Goal: Complete application form

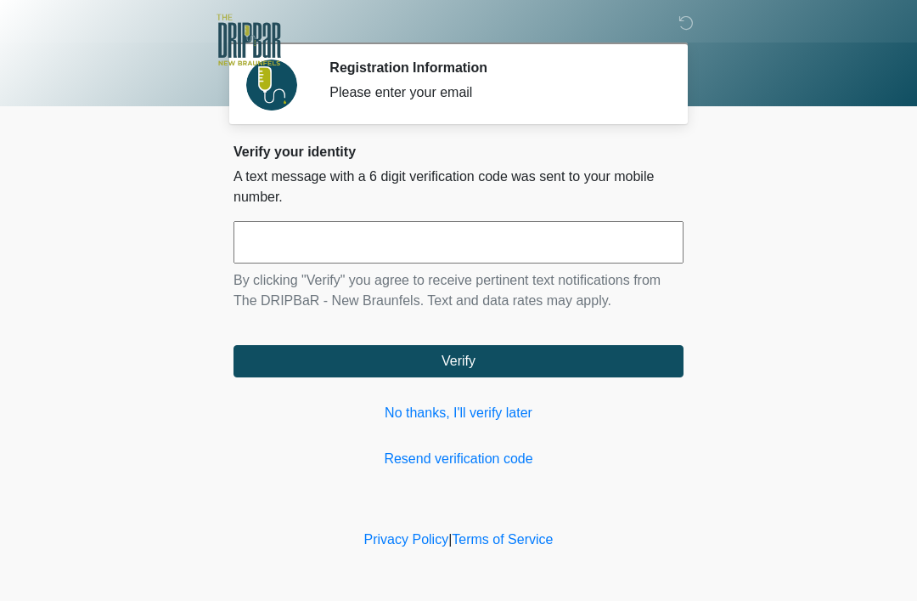
click at [546, 251] on input "text" at bounding box center [459, 242] width 450 height 42
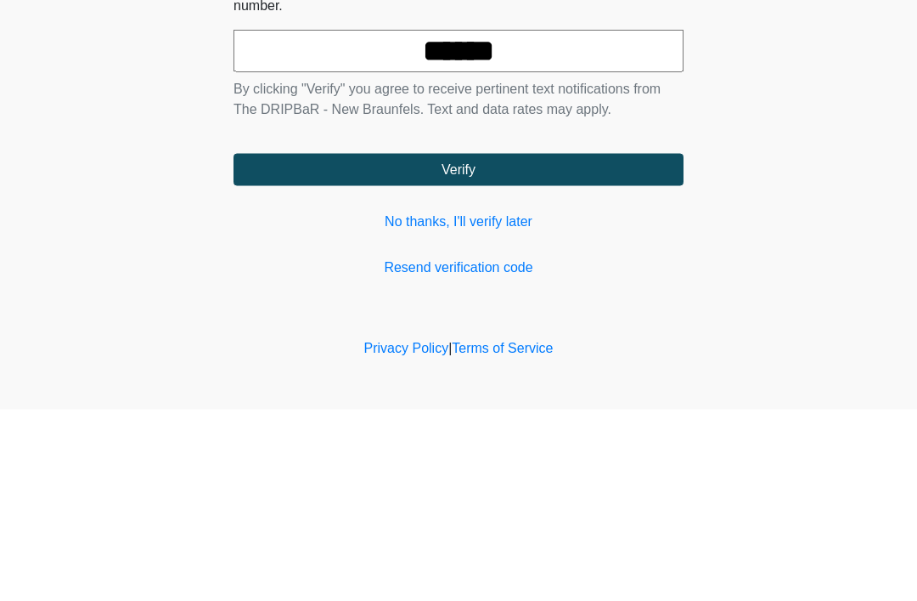
type input "******"
click at [288, 345] on button "Verify" at bounding box center [459, 361] width 450 height 32
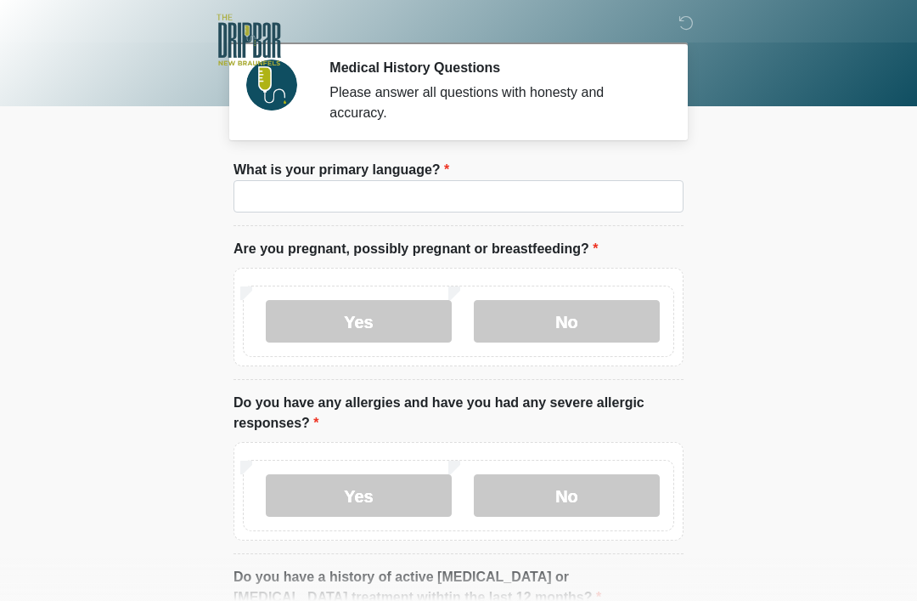
click at [561, 166] on li "What is your primary language? What is your primary language?" at bounding box center [459, 193] width 450 height 66
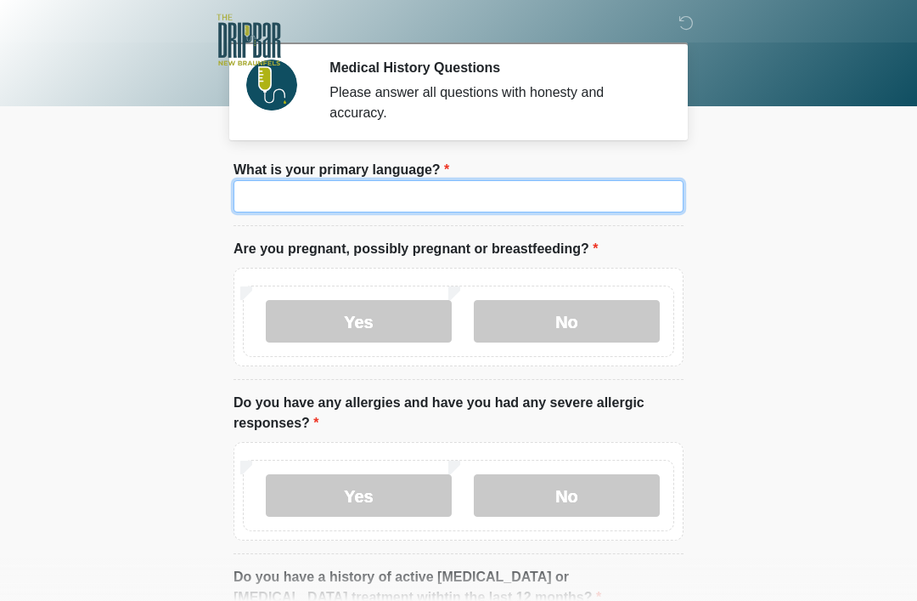
click at [612, 203] on input "What is your primary language?" at bounding box center [459, 196] width 450 height 32
type input "*"
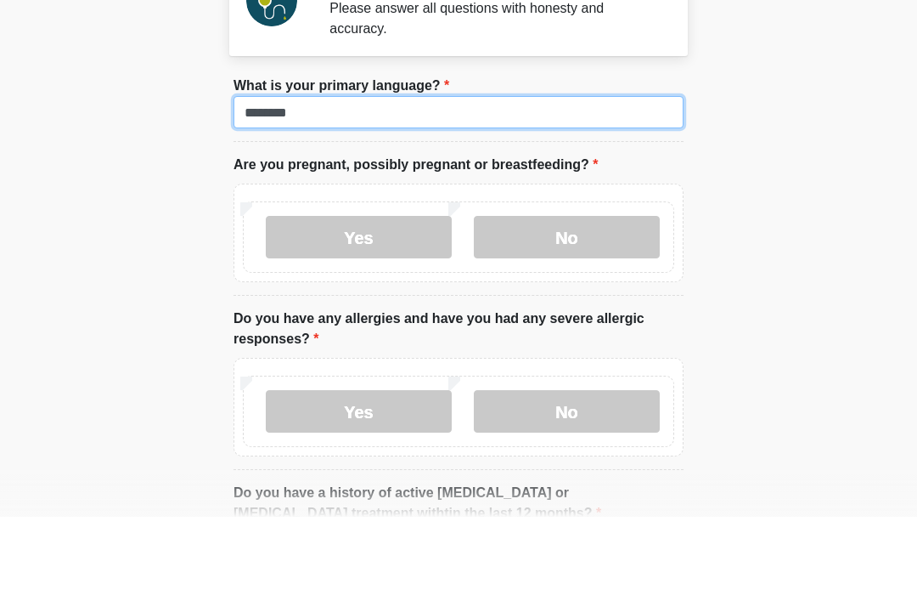
type input "********"
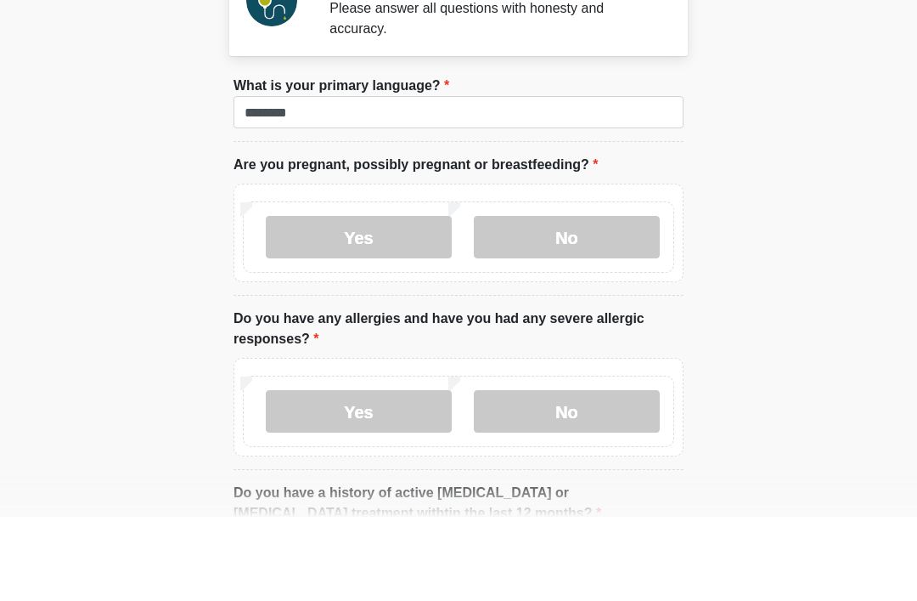
click at [574, 300] on label "No" at bounding box center [567, 321] width 186 height 42
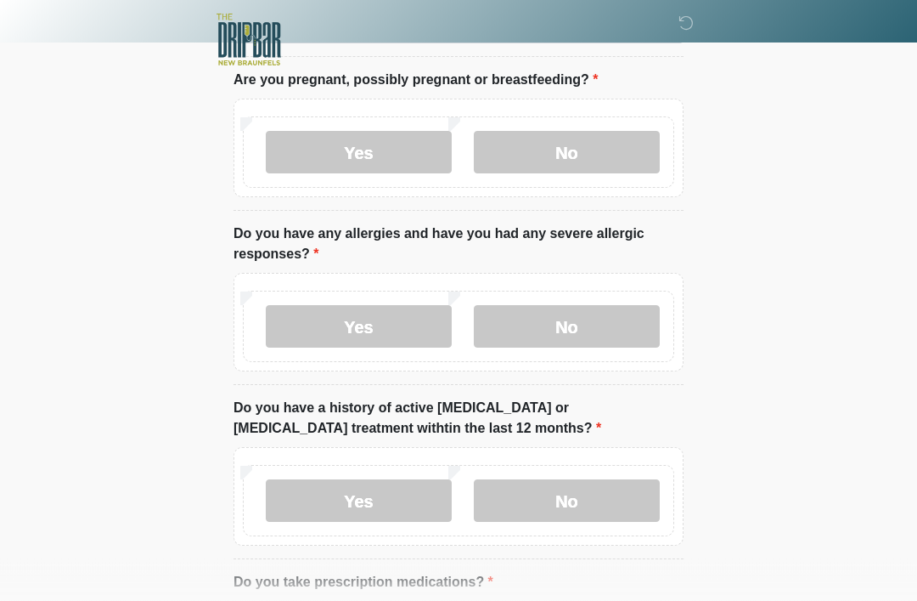
scroll to position [169, 0]
click at [589, 331] on label "No" at bounding box center [567, 326] width 186 height 42
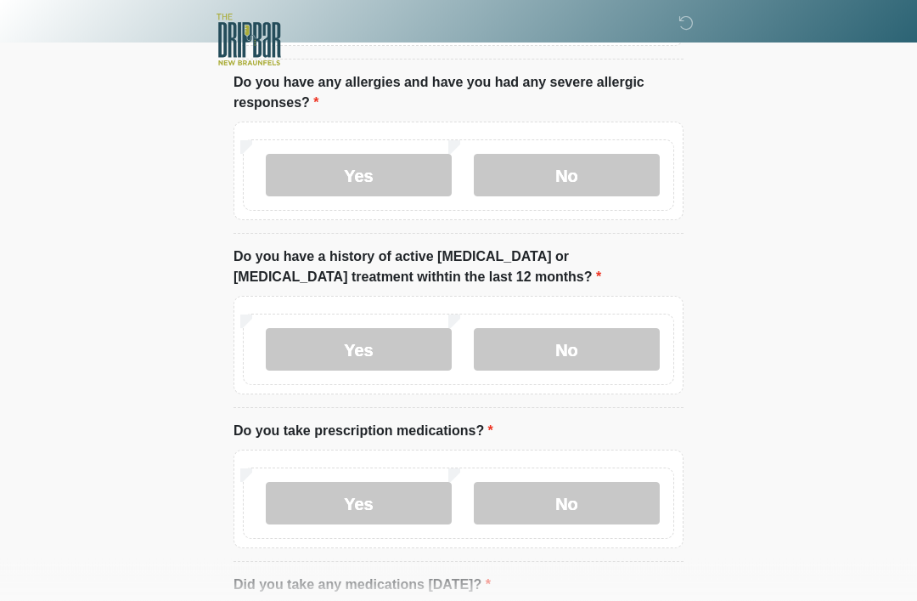
scroll to position [328, 0]
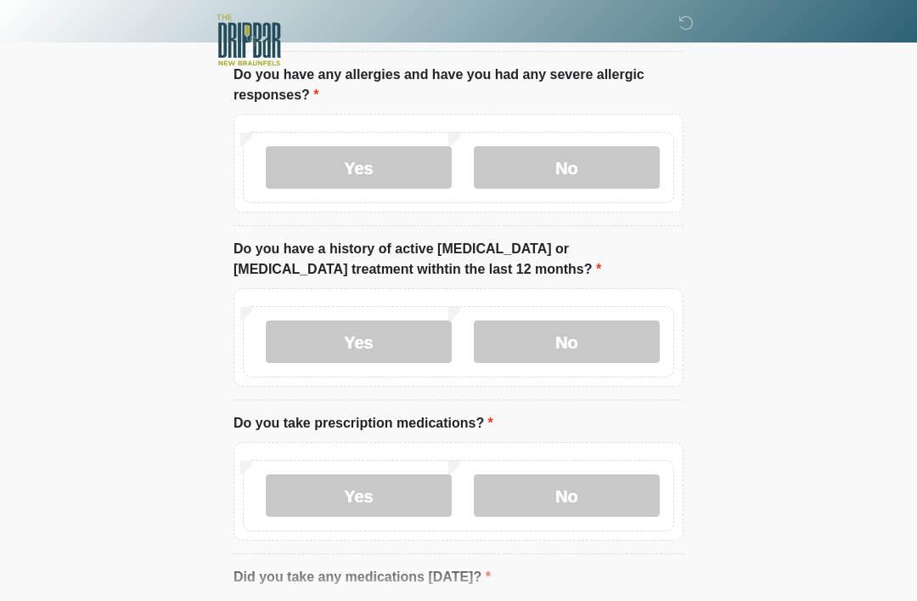
click at [589, 345] on label "No" at bounding box center [567, 341] width 186 height 42
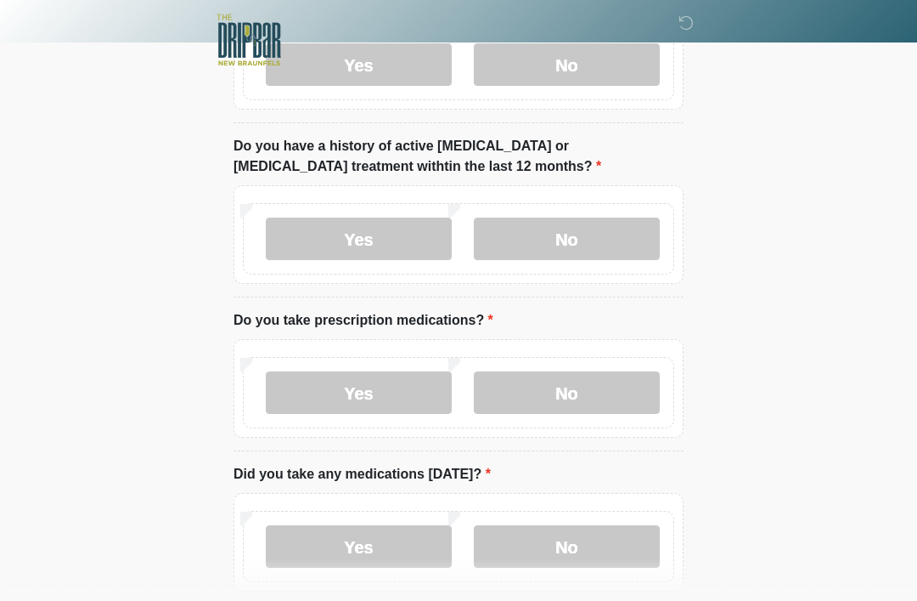
click at [615, 393] on label "No" at bounding box center [567, 392] width 186 height 42
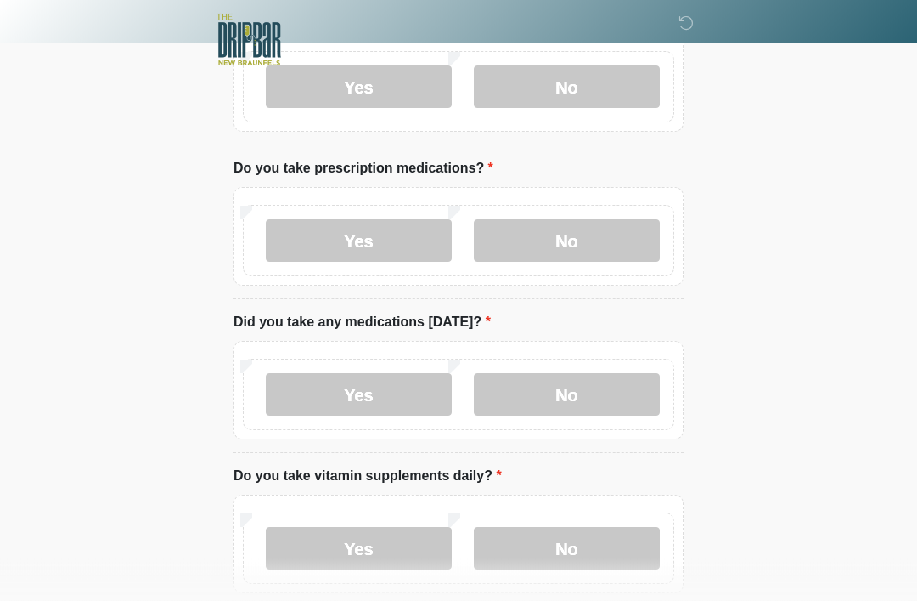
click at [622, 409] on label "No" at bounding box center [567, 395] width 186 height 42
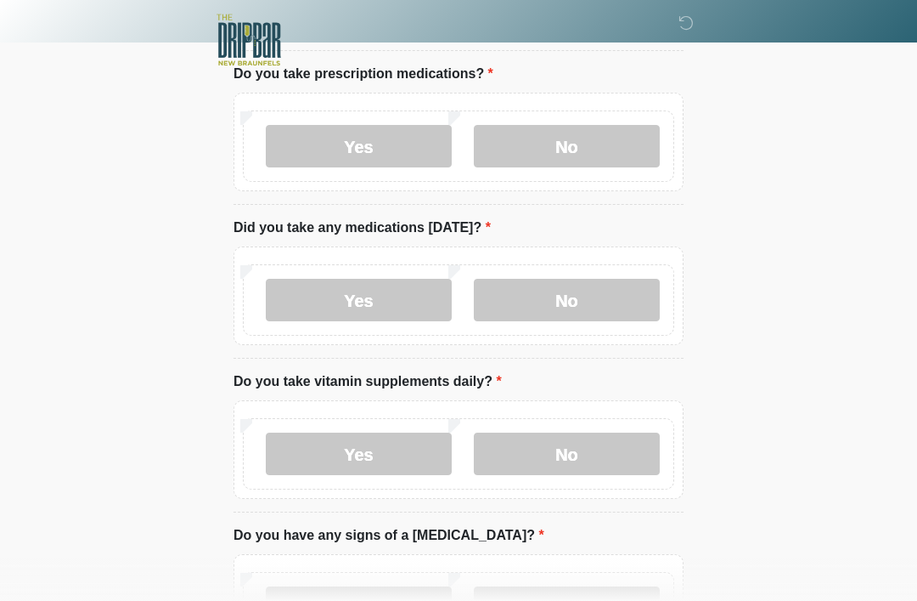
click at [626, 463] on label "No" at bounding box center [567, 453] width 186 height 42
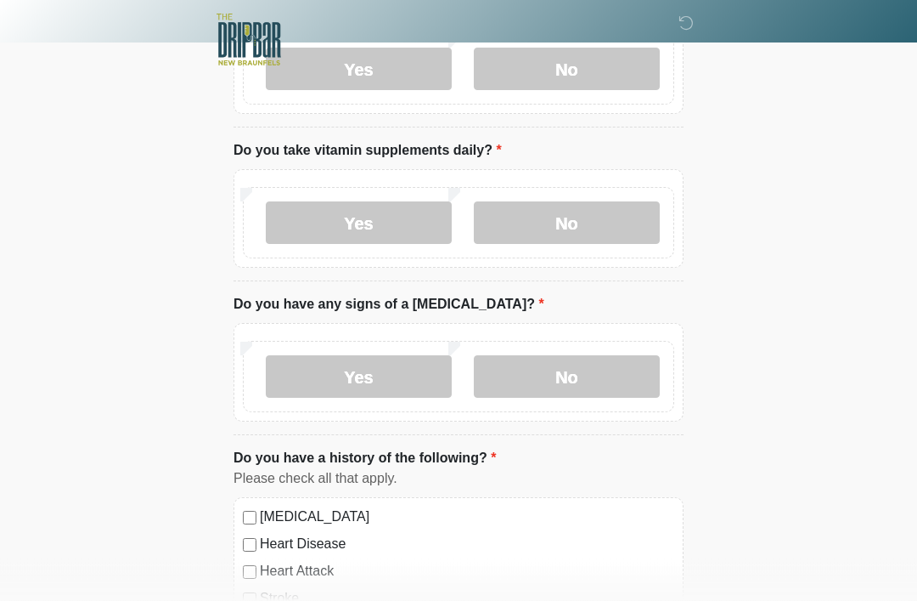
click at [602, 374] on label "No" at bounding box center [567, 377] width 186 height 42
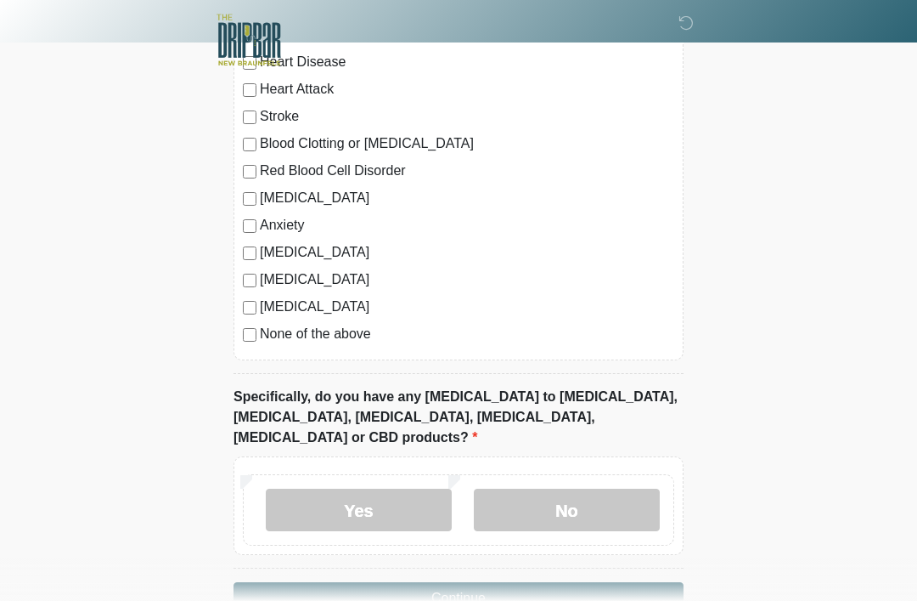
scroll to position [1416, 0]
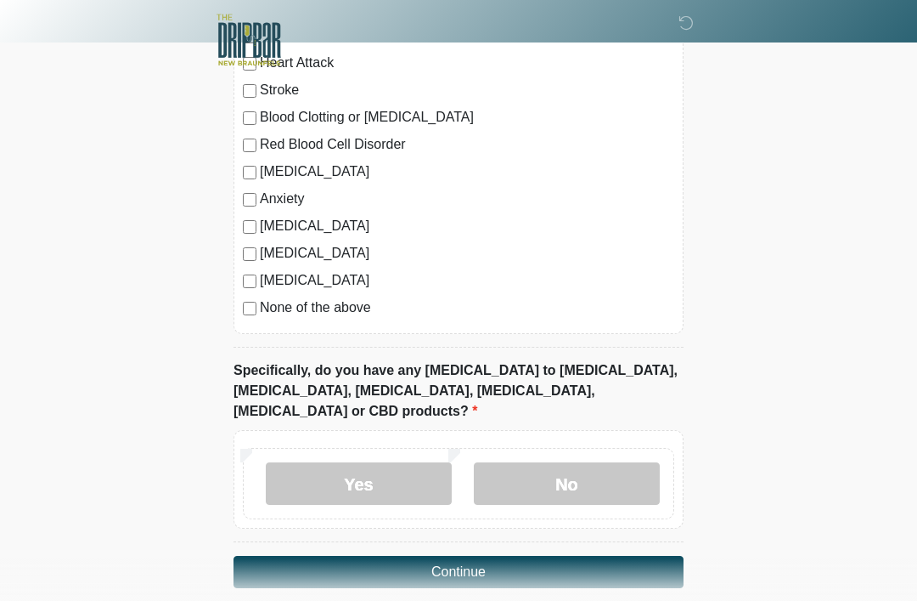
click at [560, 465] on label "No" at bounding box center [567, 483] width 186 height 42
click at [539, 556] on button "Continue" at bounding box center [459, 572] width 450 height 32
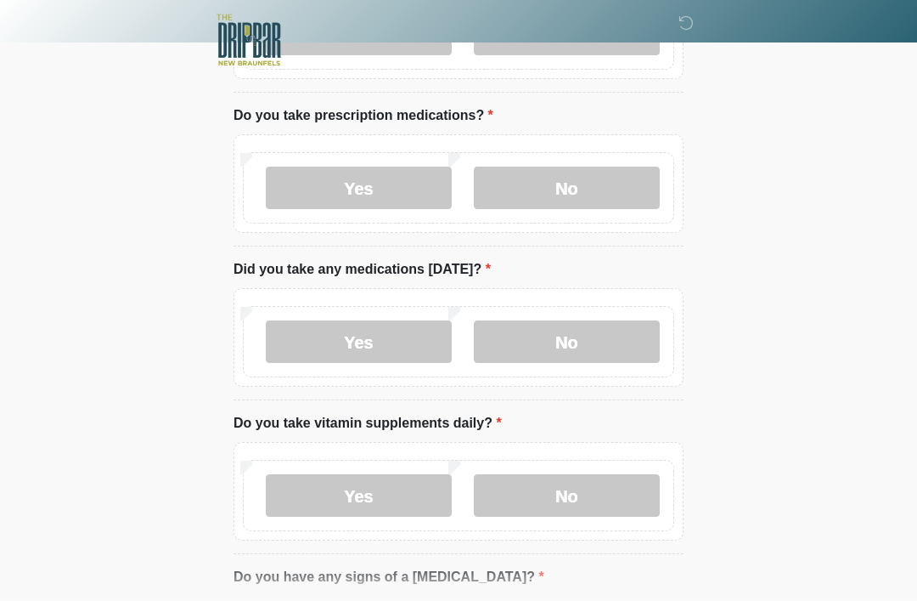
scroll to position [0, 0]
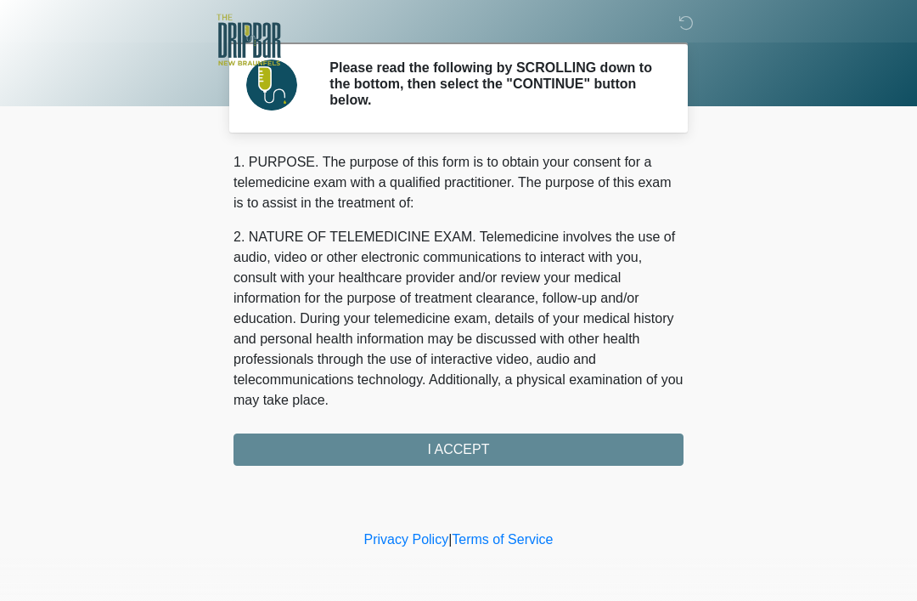
click at [541, 444] on div "1. PURPOSE. The purpose of this form is to obtain your consent for a telemedici…" at bounding box center [459, 308] width 450 height 313
click at [512, 445] on div "1. PURPOSE. The purpose of this form is to obtain your consent for a telemedici…" at bounding box center [459, 308] width 450 height 313
click at [509, 449] on div "1. PURPOSE. The purpose of this form is to obtain your consent for a telemedici…" at bounding box center [459, 308] width 450 height 313
click at [546, 440] on div "1. PURPOSE. The purpose of this form is to obtain your consent for a telemedici…" at bounding box center [459, 308] width 450 height 313
click at [544, 444] on div "1. PURPOSE. The purpose of this form is to obtain your consent for a telemedici…" at bounding box center [459, 308] width 450 height 313
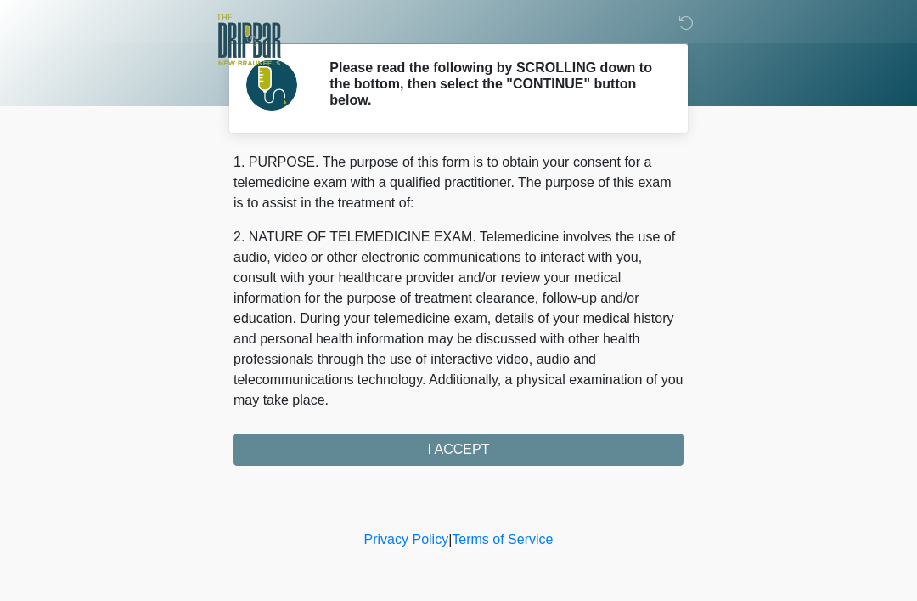
click at [544, 444] on div "1. PURPOSE. The purpose of this form is to obtain your consent for a telemedici…" at bounding box center [459, 308] width 450 height 313
click at [539, 448] on div "1. PURPOSE. The purpose of this form is to obtain your consent for a telemedici…" at bounding box center [459, 308] width 450 height 313
click at [520, 445] on div "1. PURPOSE. The purpose of this form is to obtain your consent for a telemedici…" at bounding box center [459, 308] width 450 height 313
click at [519, 444] on div "1. PURPOSE. The purpose of this form is to obtain your consent for a telemedici…" at bounding box center [459, 308] width 450 height 313
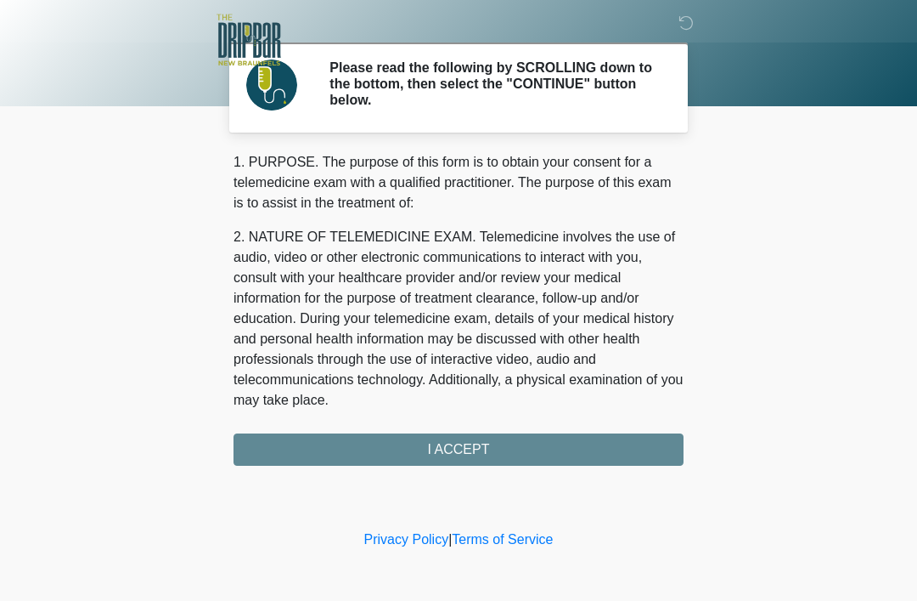
click at [531, 460] on div "1. PURPOSE. The purpose of this form is to obtain your consent for a telemedici…" at bounding box center [459, 308] width 450 height 313
click at [505, 429] on div "1. PURPOSE. The purpose of this form is to obtain your consent for a telemedici…" at bounding box center [459, 308] width 450 height 313
click at [489, 449] on div "1. PURPOSE. The purpose of this form is to obtain your consent for a telemedici…" at bounding box center [459, 308] width 450 height 313
click at [462, 81] on h2 "Please read the following by SCROLLING down to the bottom, then select the "CON…" at bounding box center [494, 83] width 329 height 49
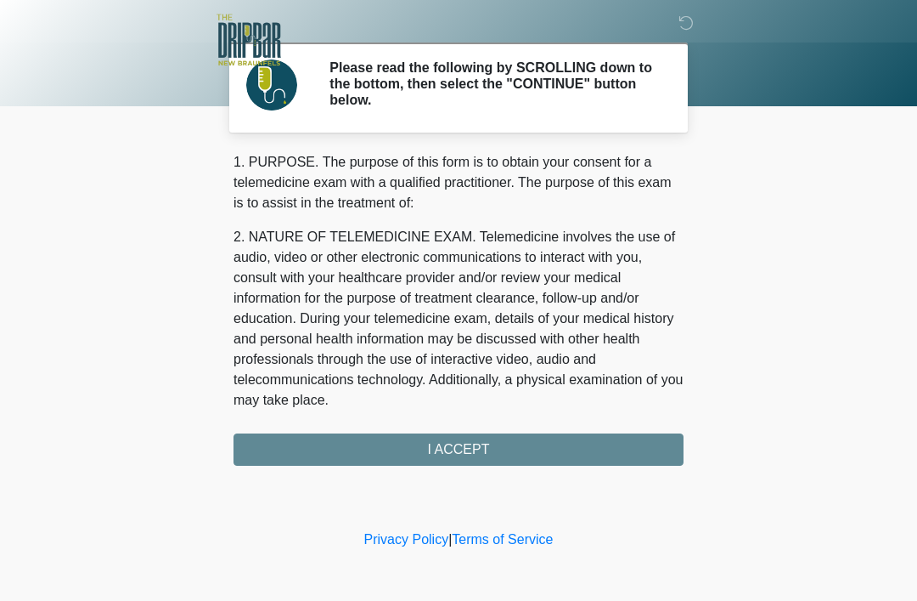
click at [504, 87] on h2 "Please read the following by SCROLLING down to the bottom, then select the "CON…" at bounding box center [494, 83] width 329 height 49
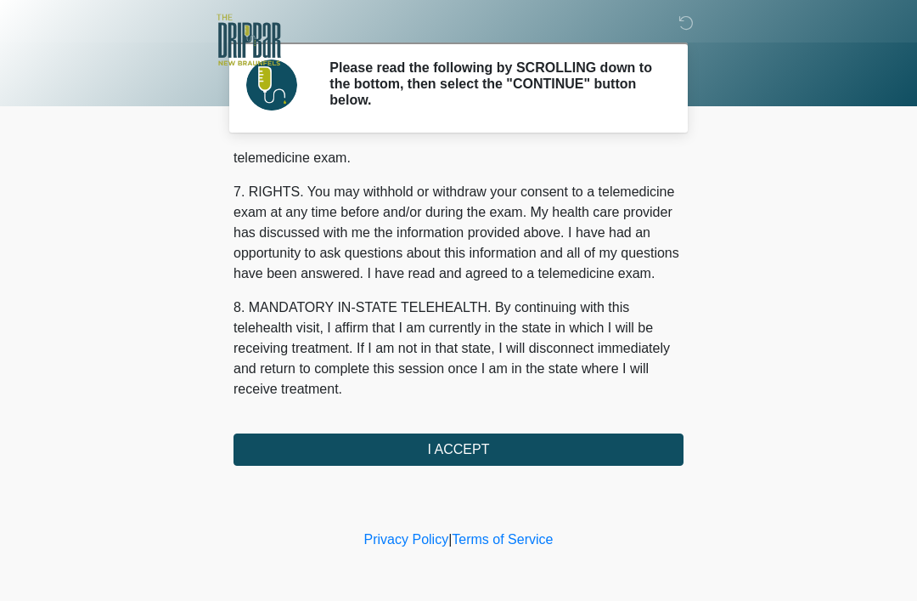
scroll to position [745, 0]
click at [549, 449] on button "I ACCEPT" at bounding box center [459, 449] width 450 height 32
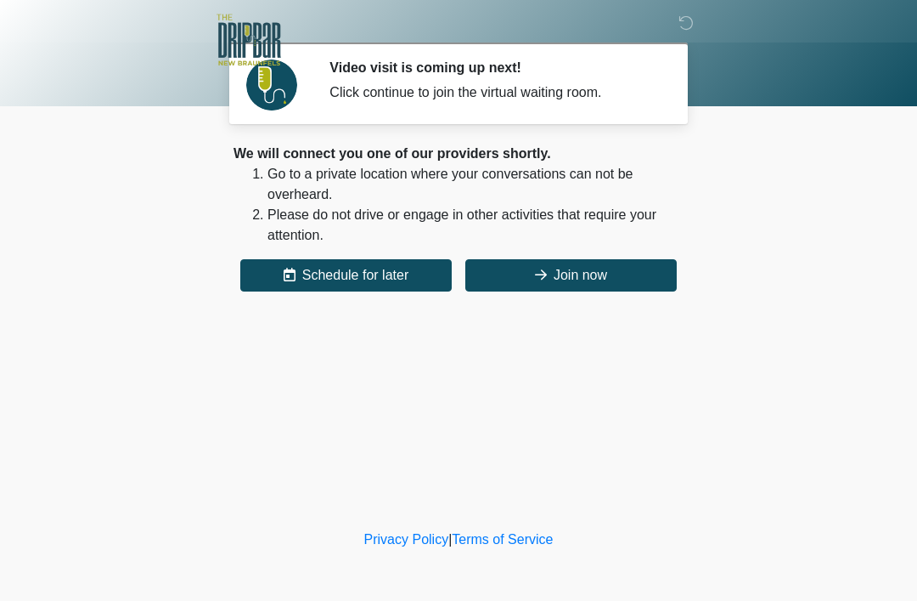
click at [405, 268] on button "Schedule for later" at bounding box center [346, 275] width 212 height 32
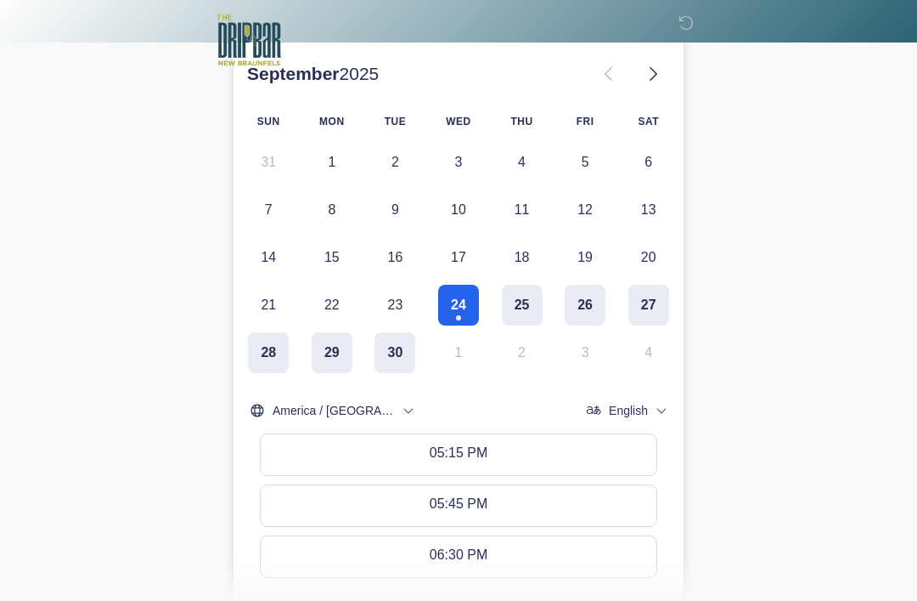
scroll to position [375, 0]
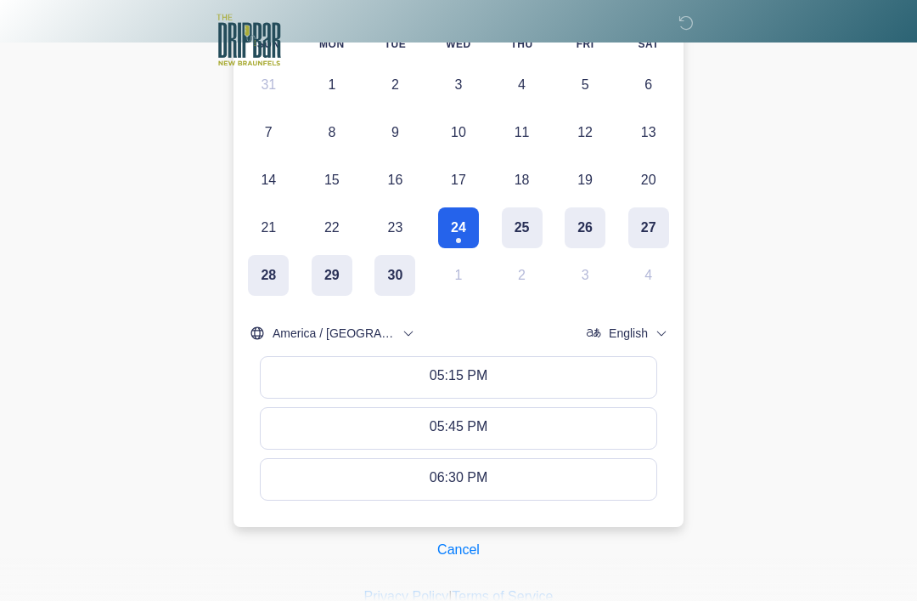
click at [452, 550] on button "Cancel" at bounding box center [458, 549] width 65 height 32
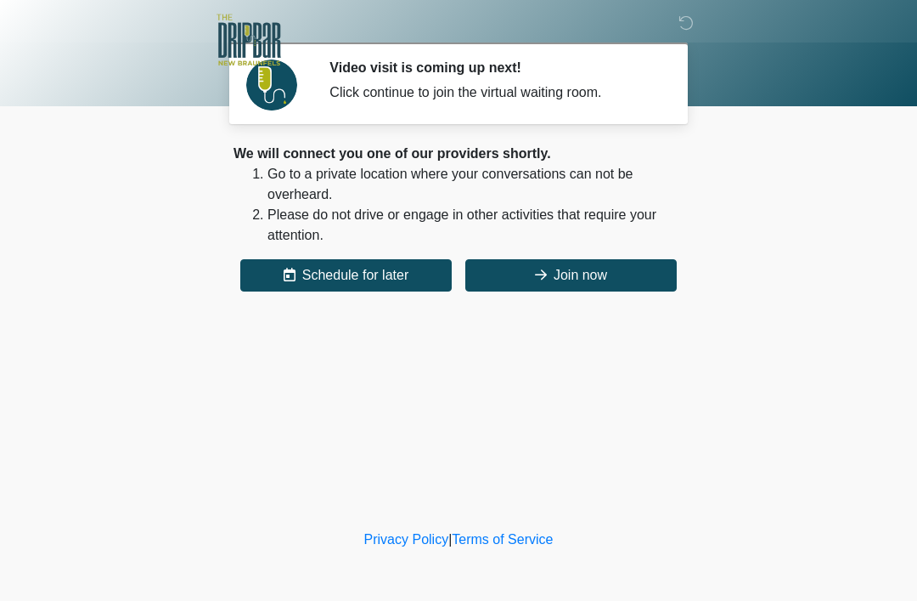
click at [606, 263] on button "Join now" at bounding box center [571, 275] width 212 height 32
